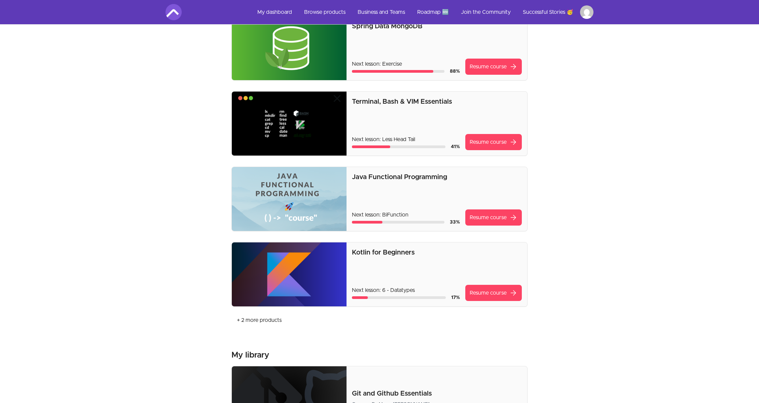
scroll to position [60, 0]
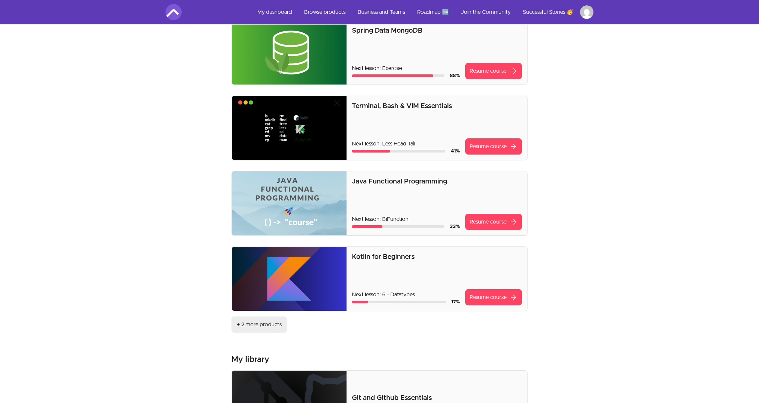
click at [276, 325] on link "+ 2 more products" at bounding box center [258, 324] width 55 height 16
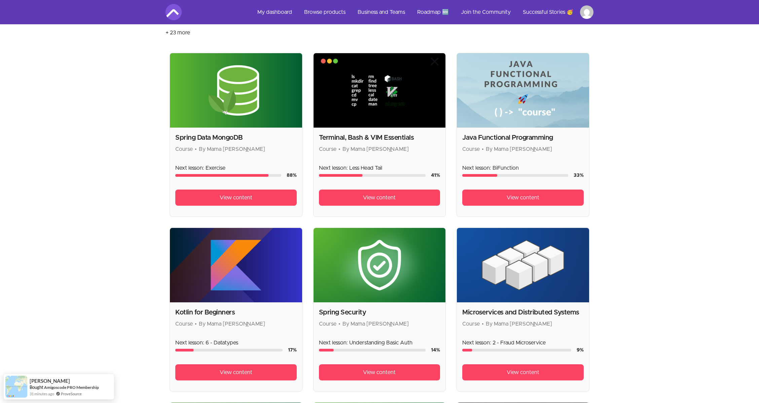
scroll to position [172, 0]
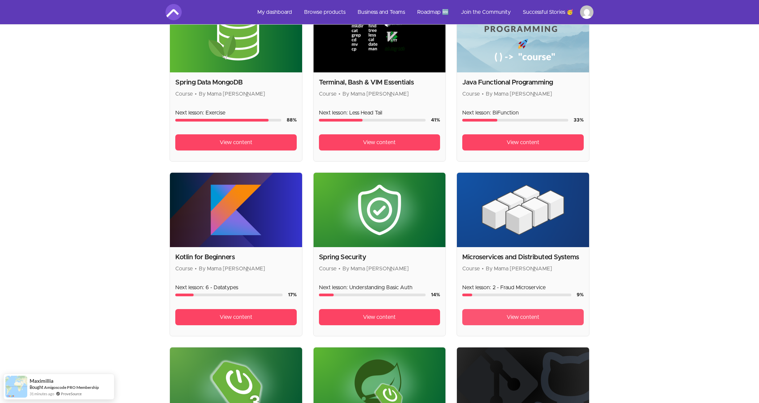
click at [516, 316] on span "View content" at bounding box center [522, 317] width 33 height 8
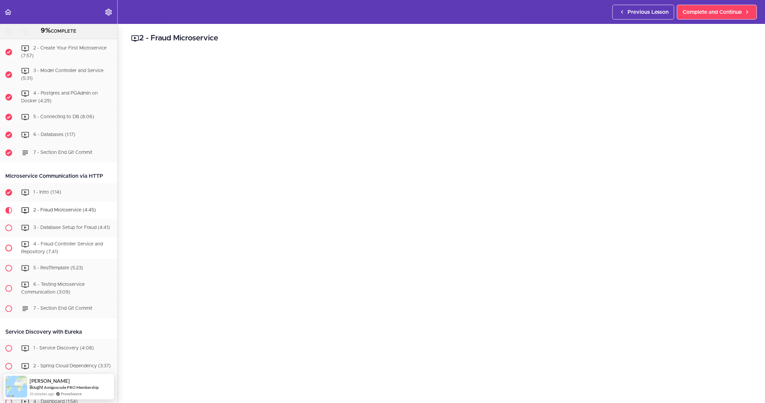
scroll to position [284, 0]
click at [49, 190] on span "1 - Intro (1:14)" at bounding box center [47, 192] width 28 height 5
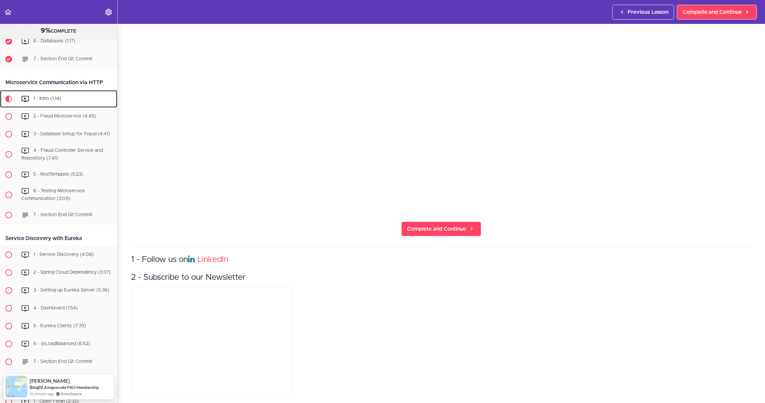
scroll to position [196, 0]
click at [443, 227] on link "Complete and Continue" at bounding box center [442, 228] width 80 height 15
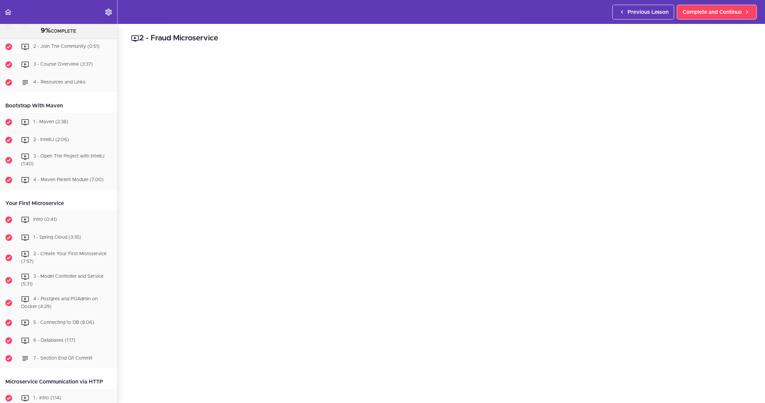
scroll to position [85, 0]
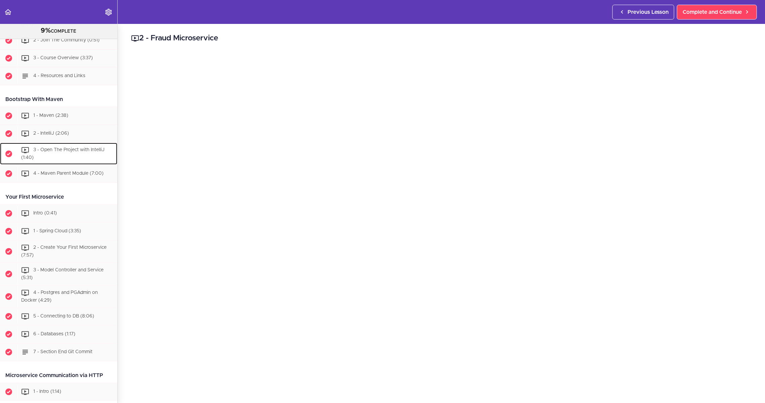
click at [76, 152] on span "3 - Open The Project with IntelliJ (1:40)" at bounding box center [62, 153] width 83 height 12
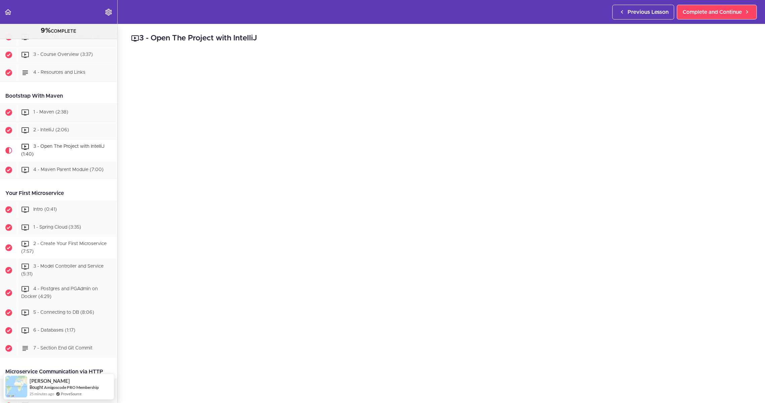
scroll to position [88, 0]
click at [72, 111] on div "1 - Maven (2:38)" at bounding box center [67, 112] width 100 height 15
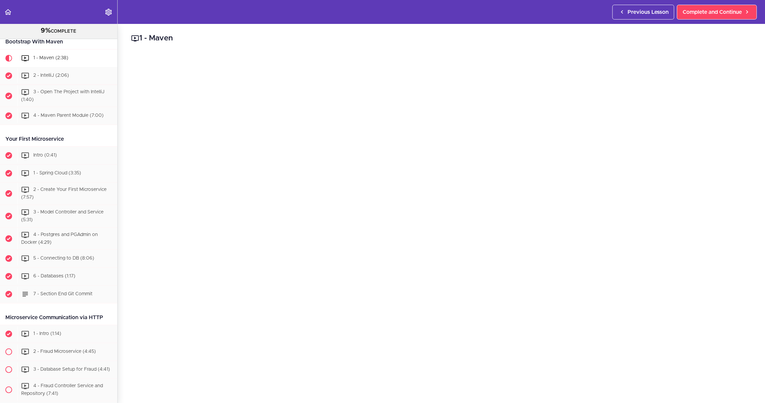
scroll to position [84, 0]
